Goal: Information Seeking & Learning: Learn about a topic

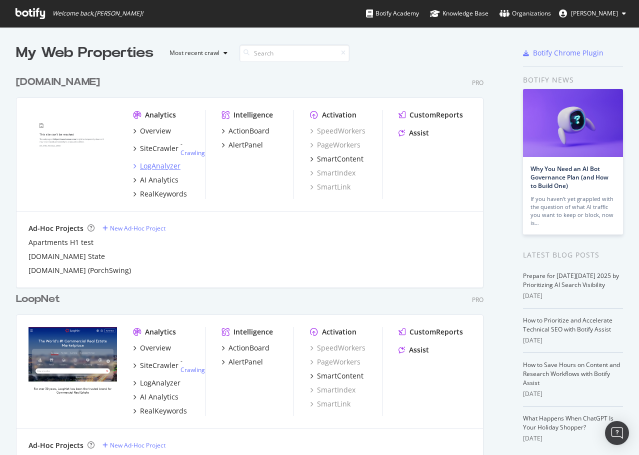
click at [151, 163] on div "LogAnalyzer" at bounding box center [160, 166] width 41 height 10
